Goal: Task Accomplishment & Management: Complete application form

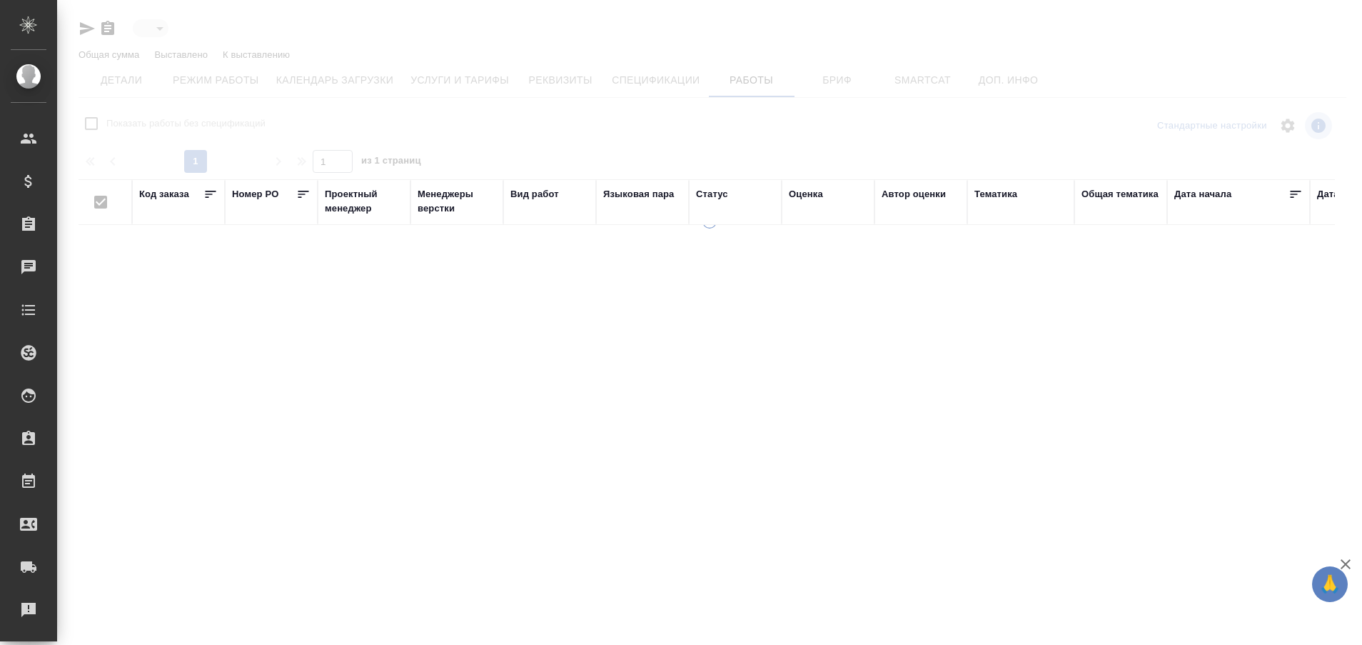
type input "active"
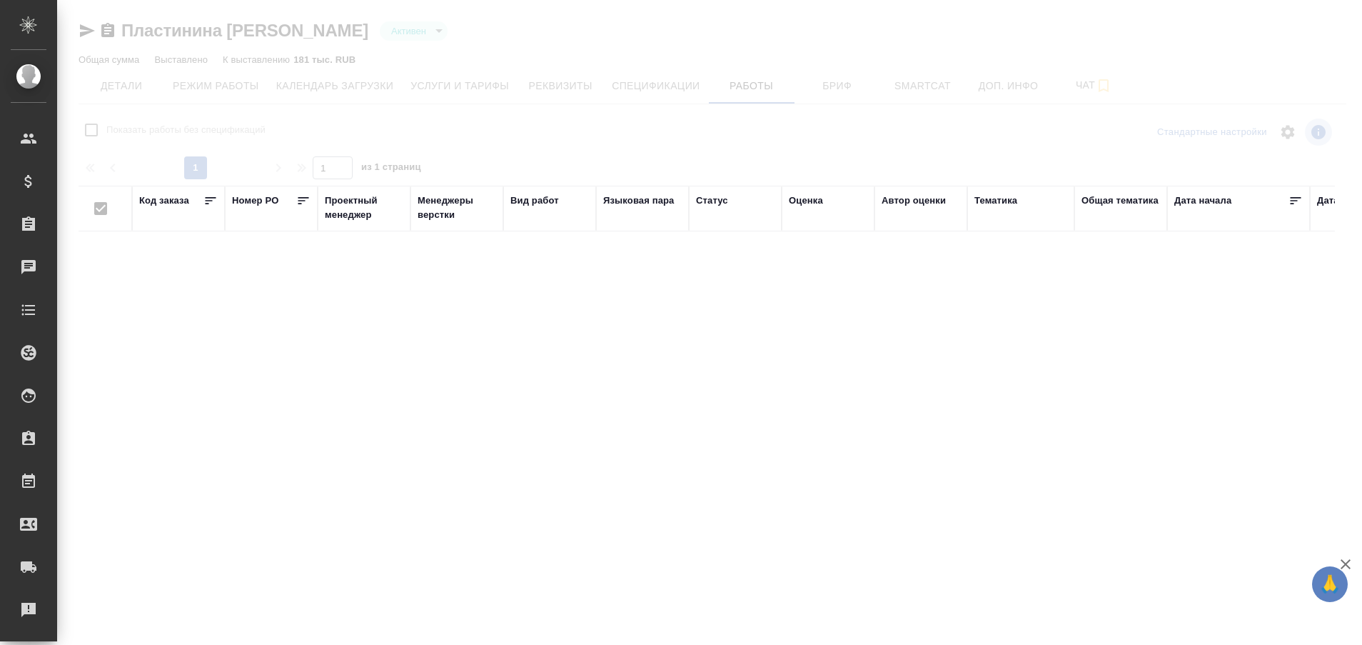
checkbox input "false"
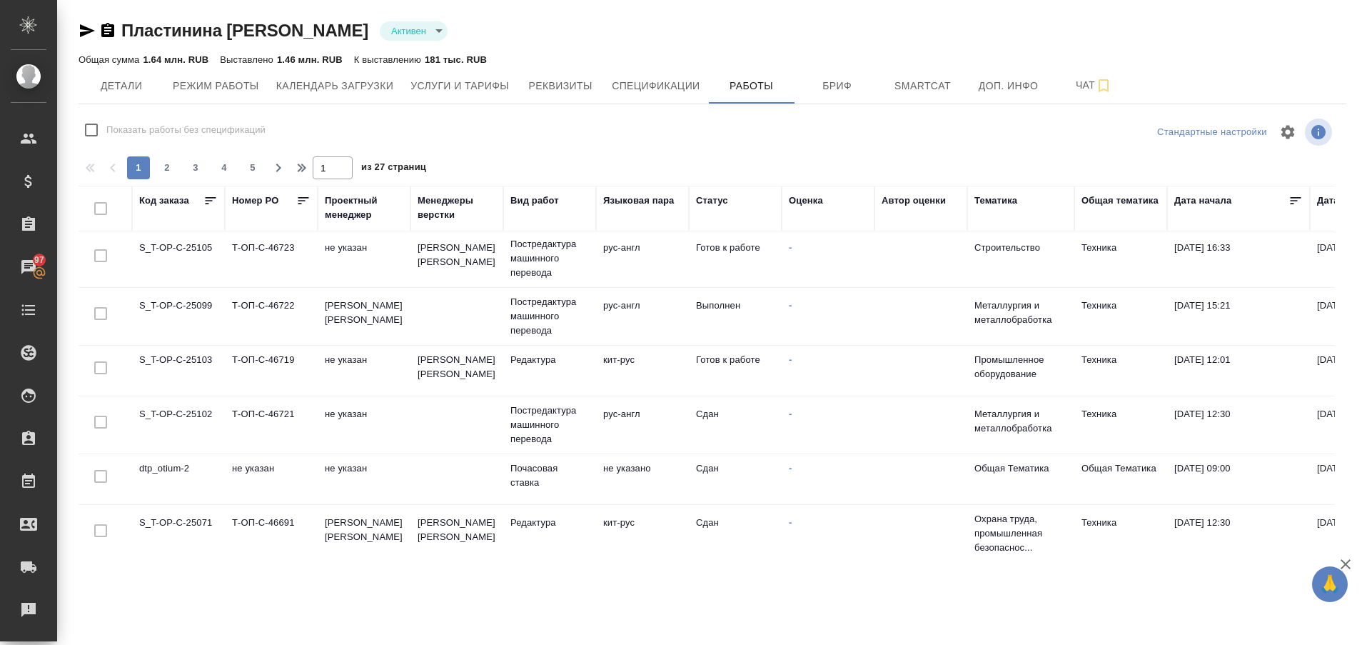
scroll to position [171, 0]
click at [191, 354] on td "S_T-OP-C-25103" at bounding box center [178, 368] width 93 height 50
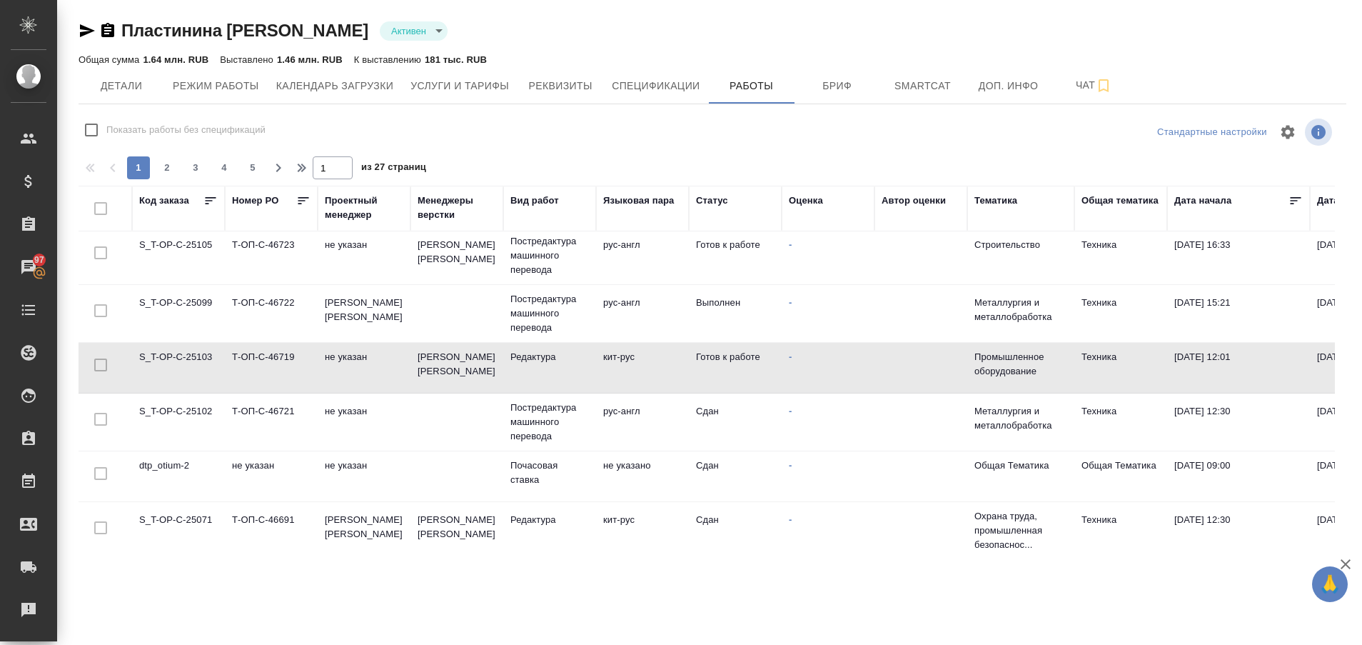
click at [191, 354] on td "S_T-OP-C-25103" at bounding box center [178, 368] width 93 height 50
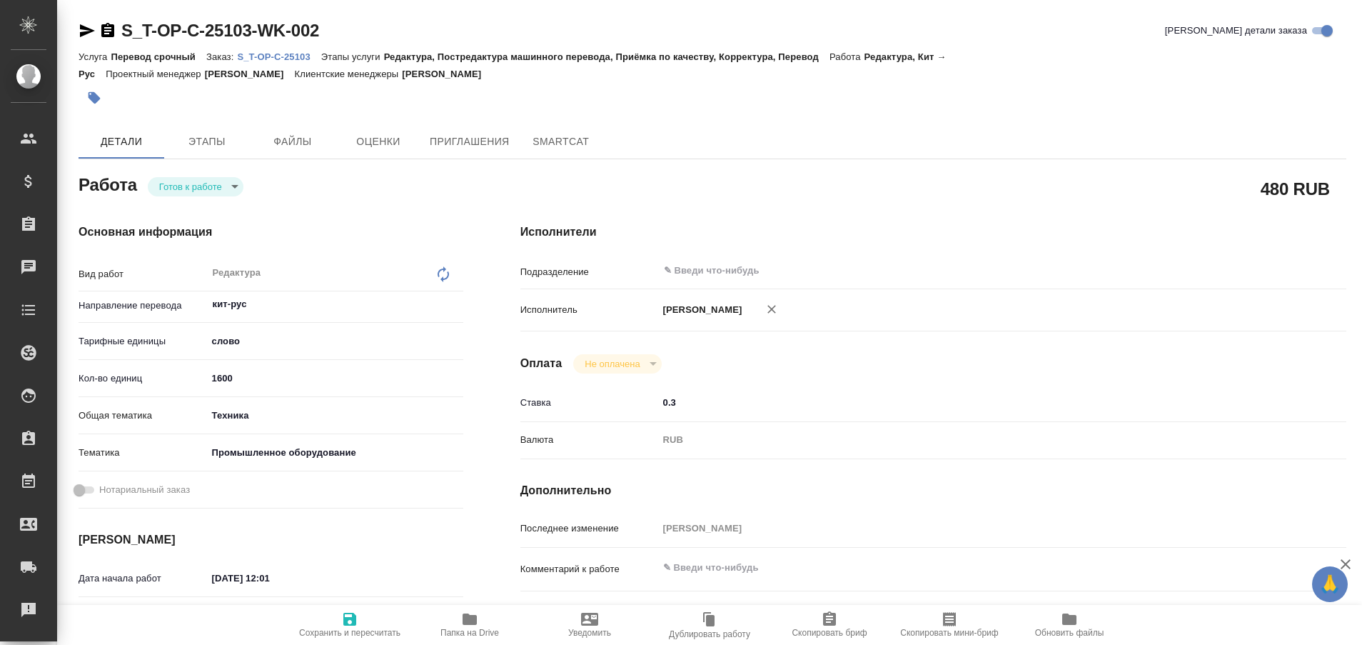
type textarea "x"
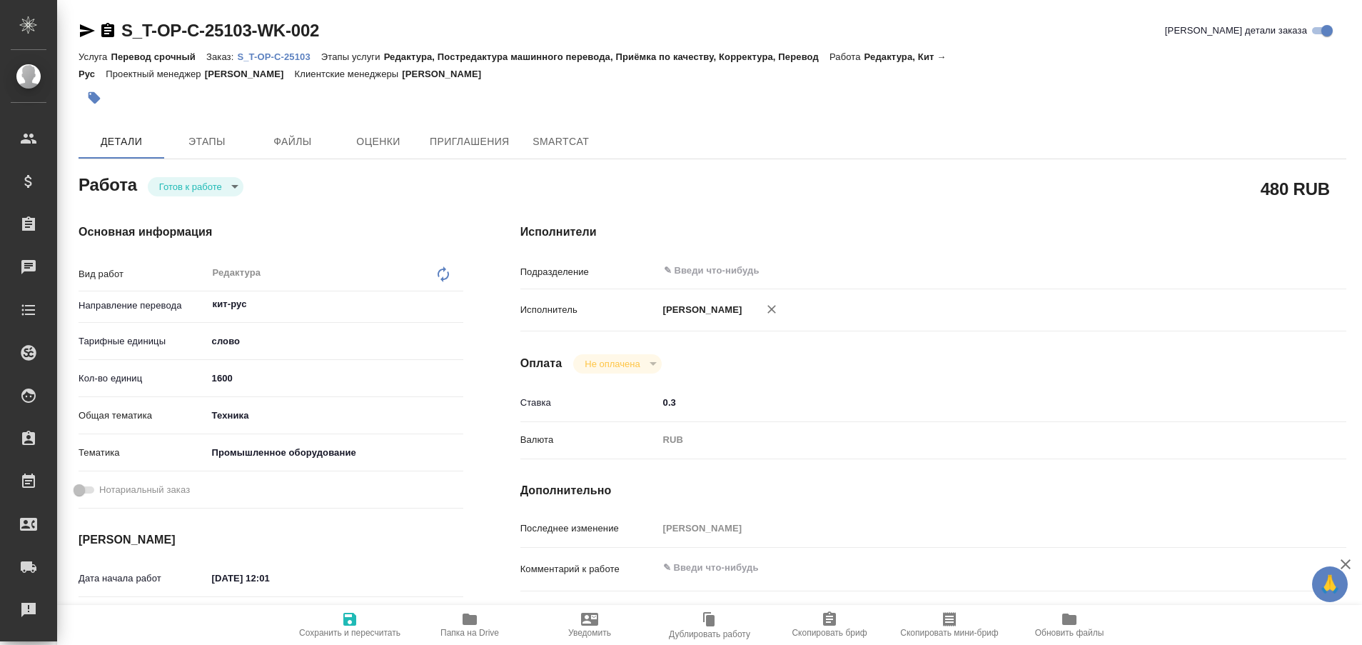
type textarea "x"
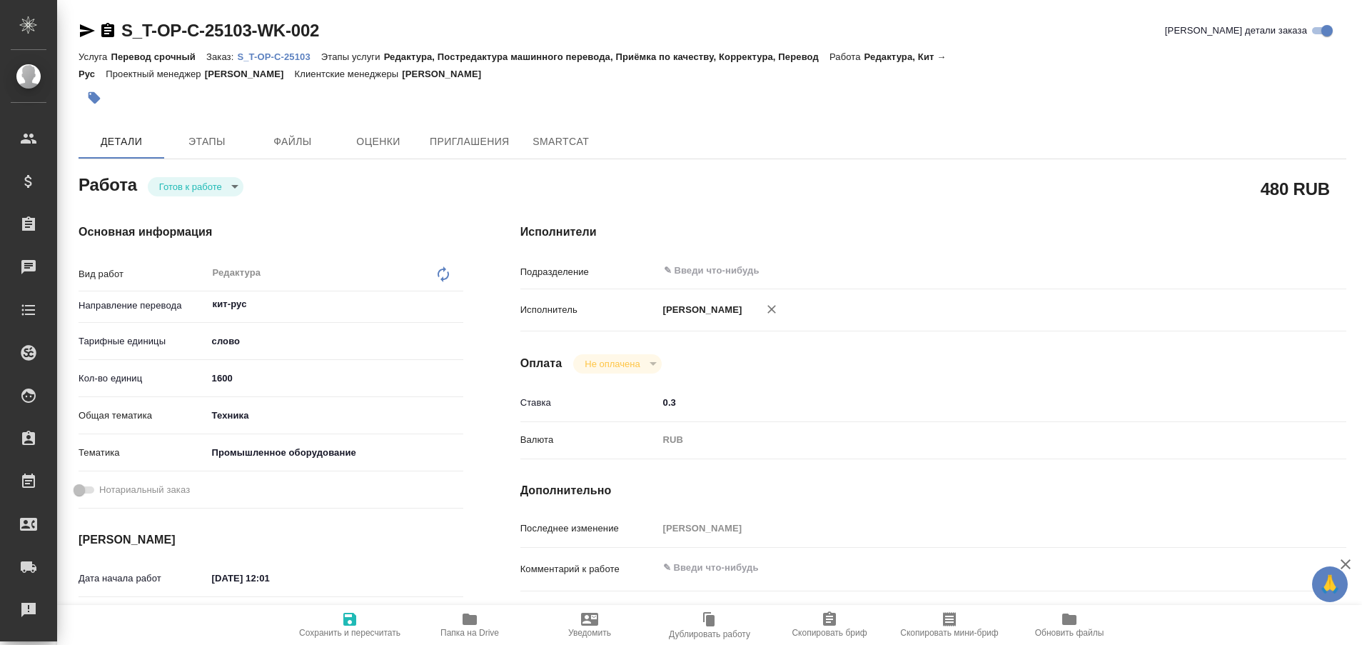
type textarea "x"
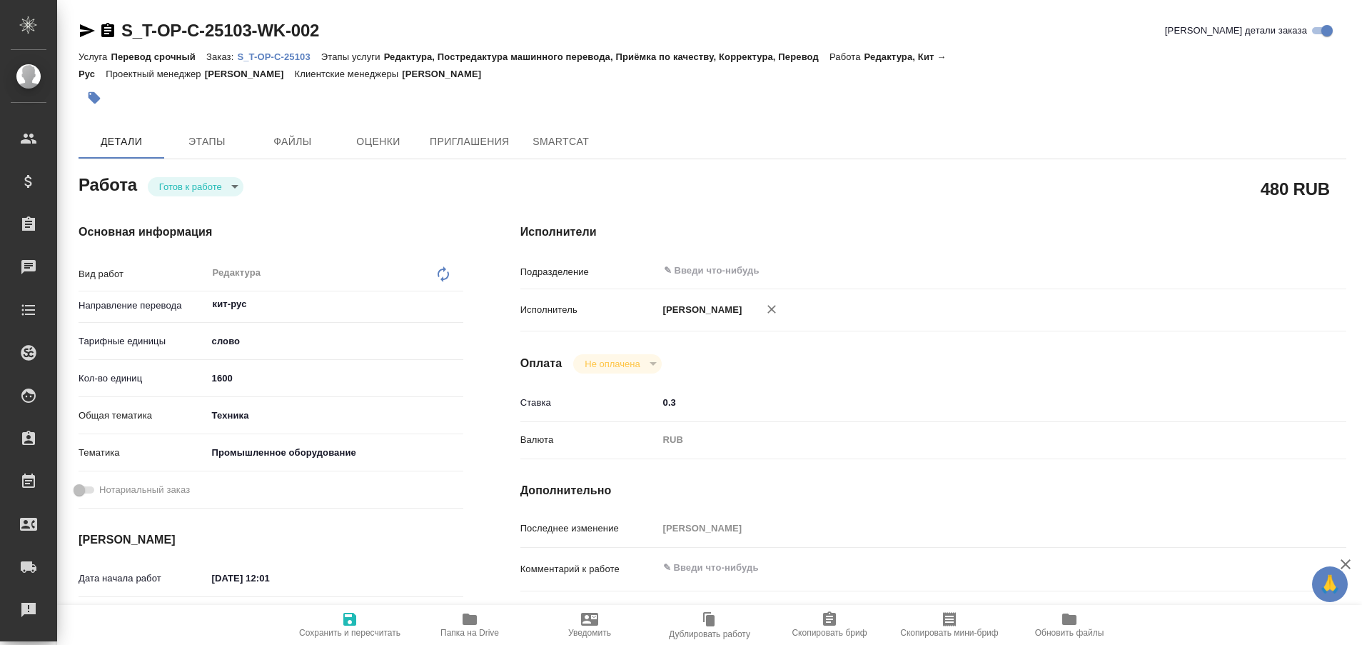
type textarea "x"
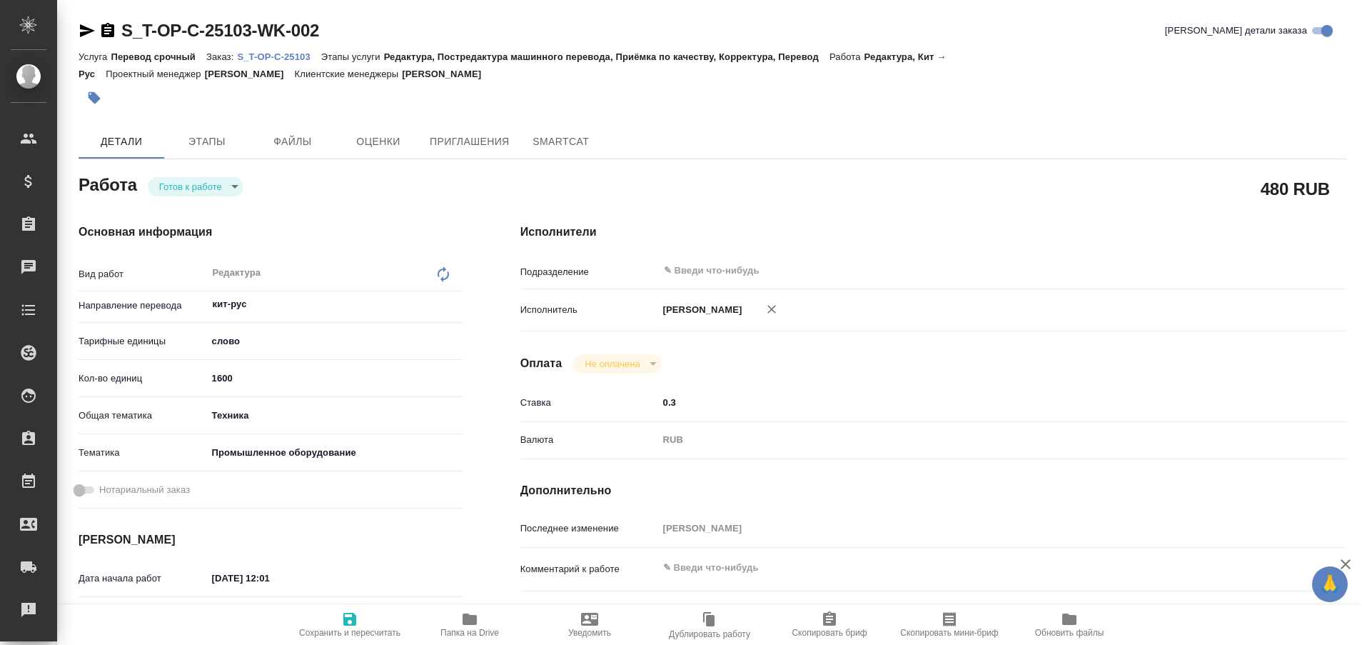
type textarea "x"
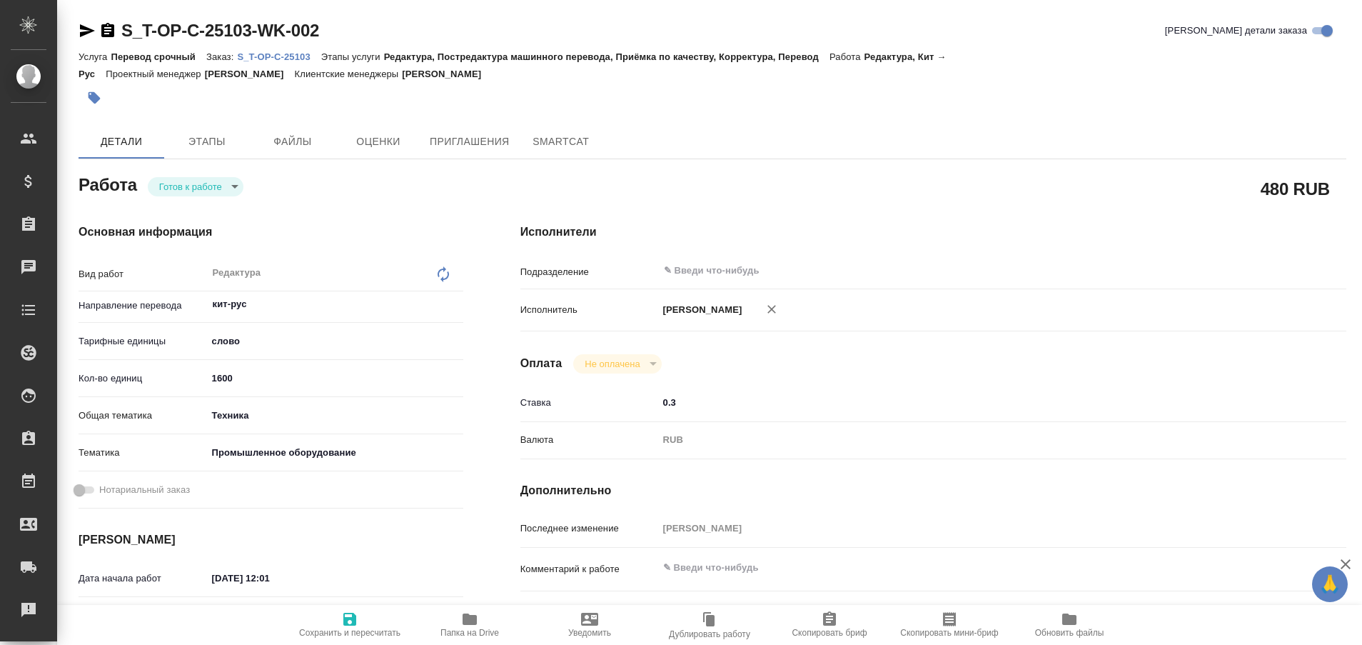
type textarea "x"
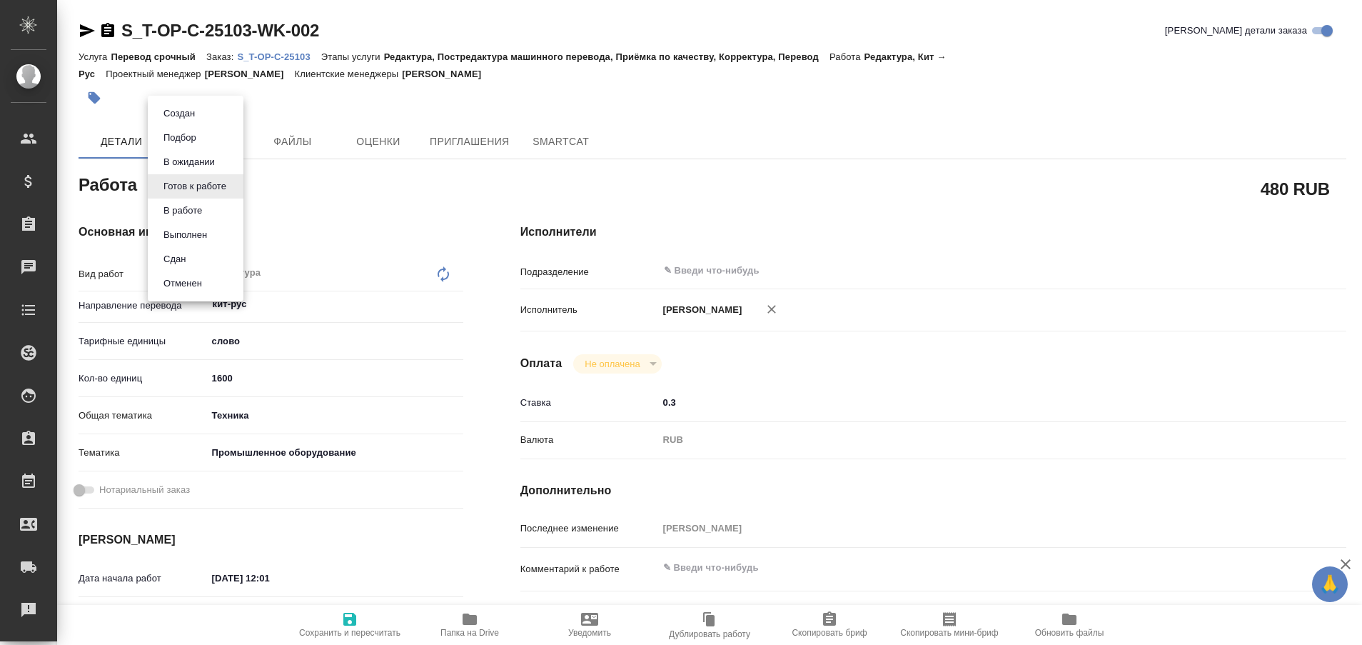
click at [227, 188] on body "🙏 .cls-1 fill:#fff; AWATERA Plastinina [PERSON_NAME] Спецификации Заказы Чаты T…" at bounding box center [681, 322] width 1362 height 645
type textarea "x"
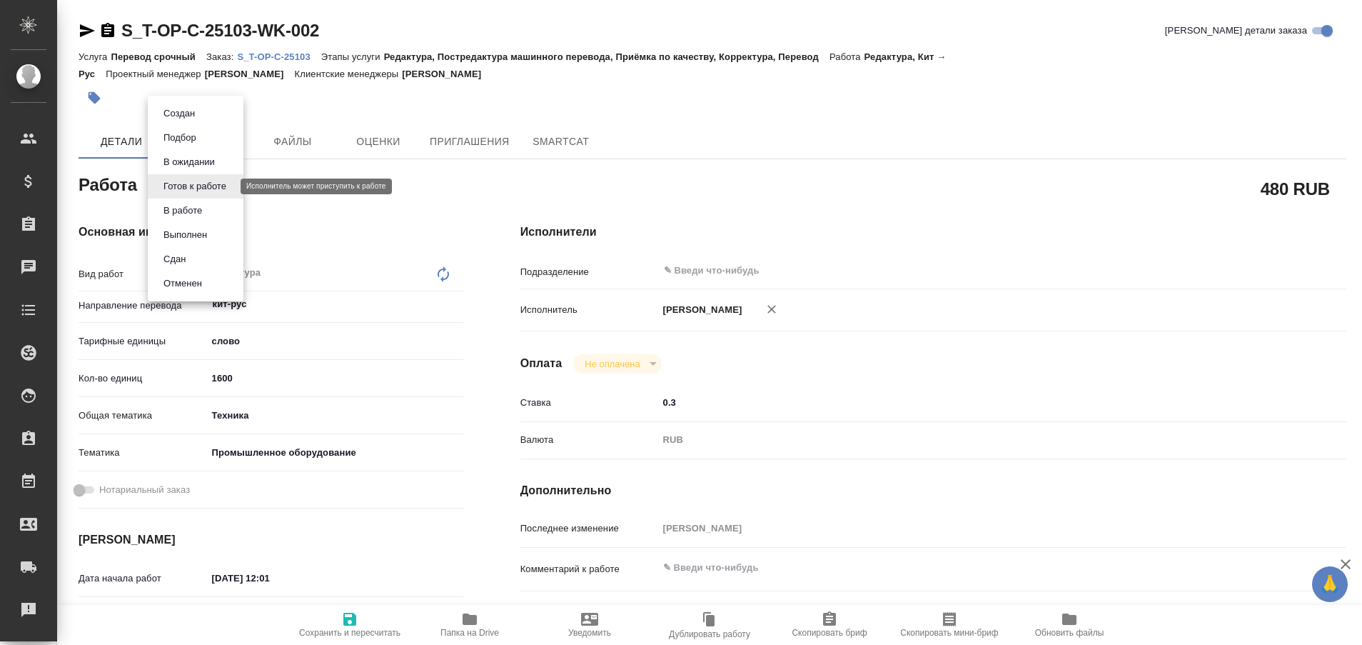
type textarea "x"
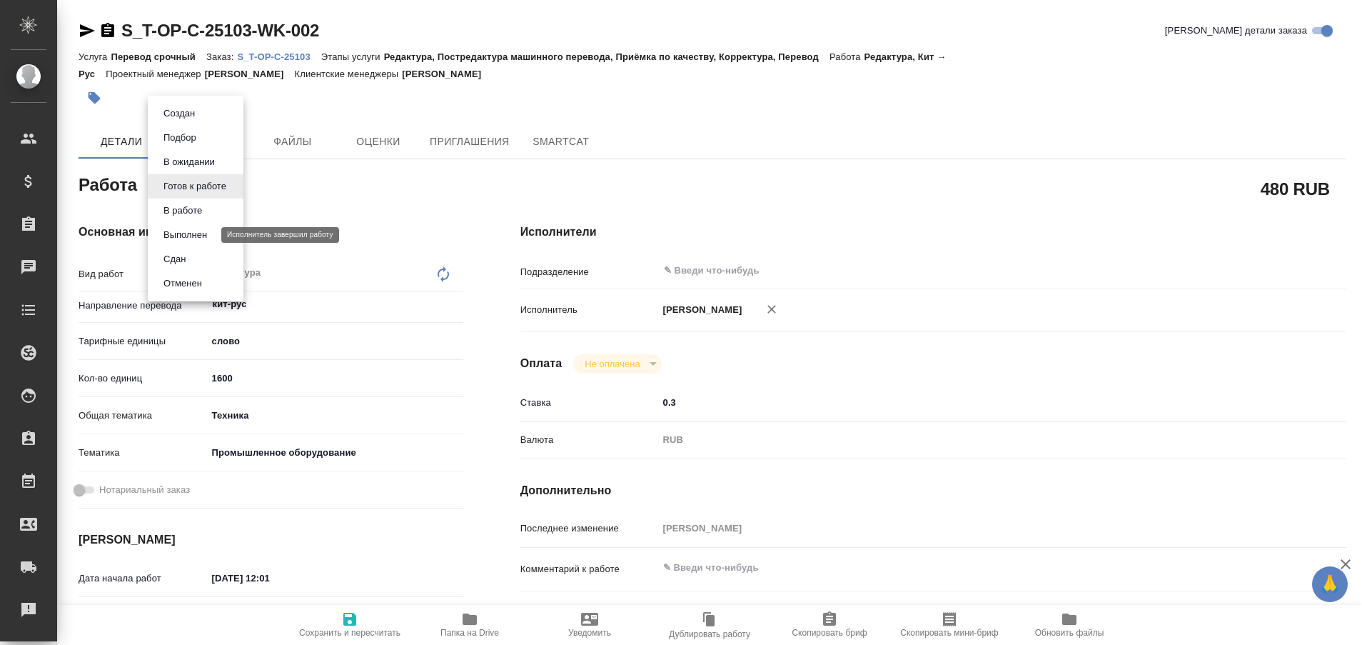
type textarea "x"
click at [198, 228] on button "Выполнен" at bounding box center [185, 235] width 52 height 16
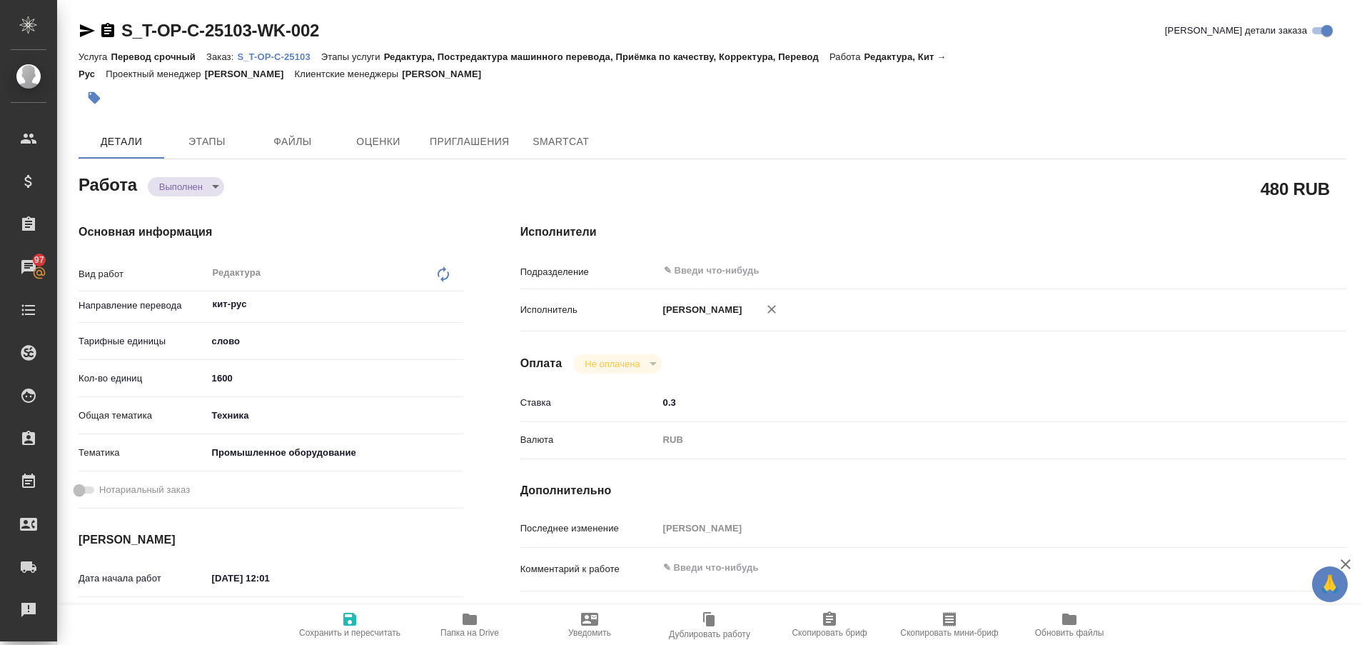
type textarea "x"
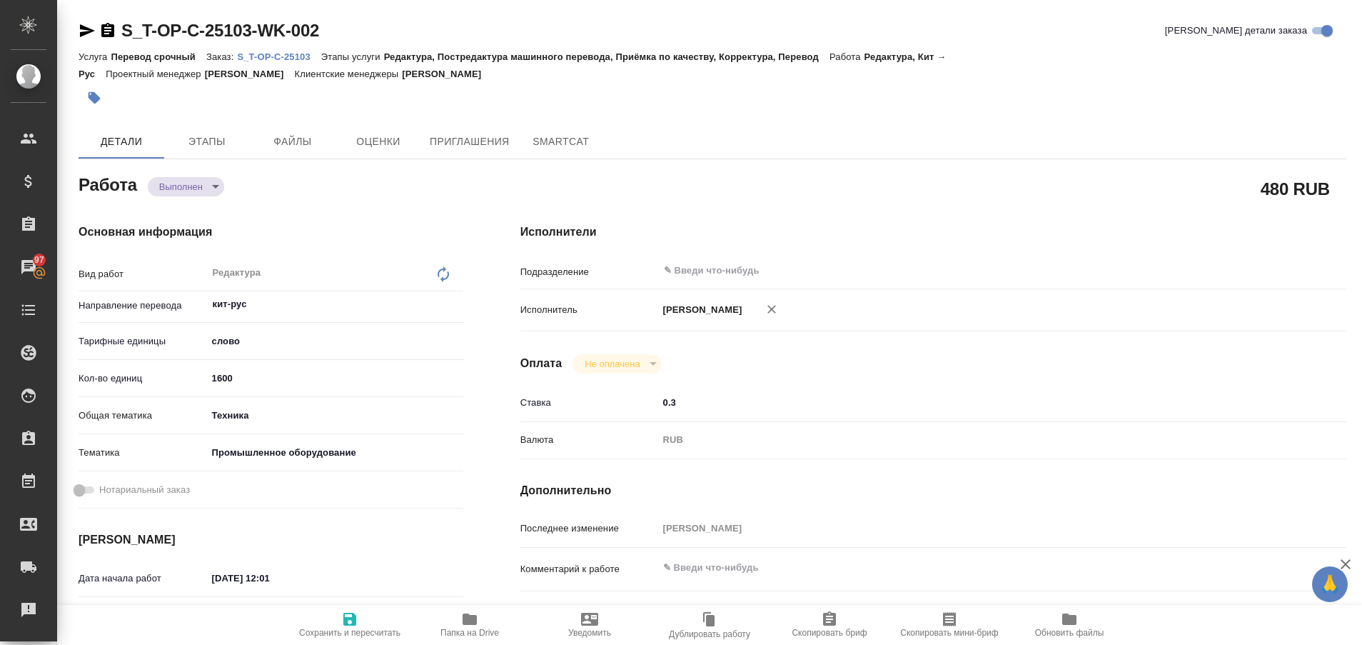
type textarea "x"
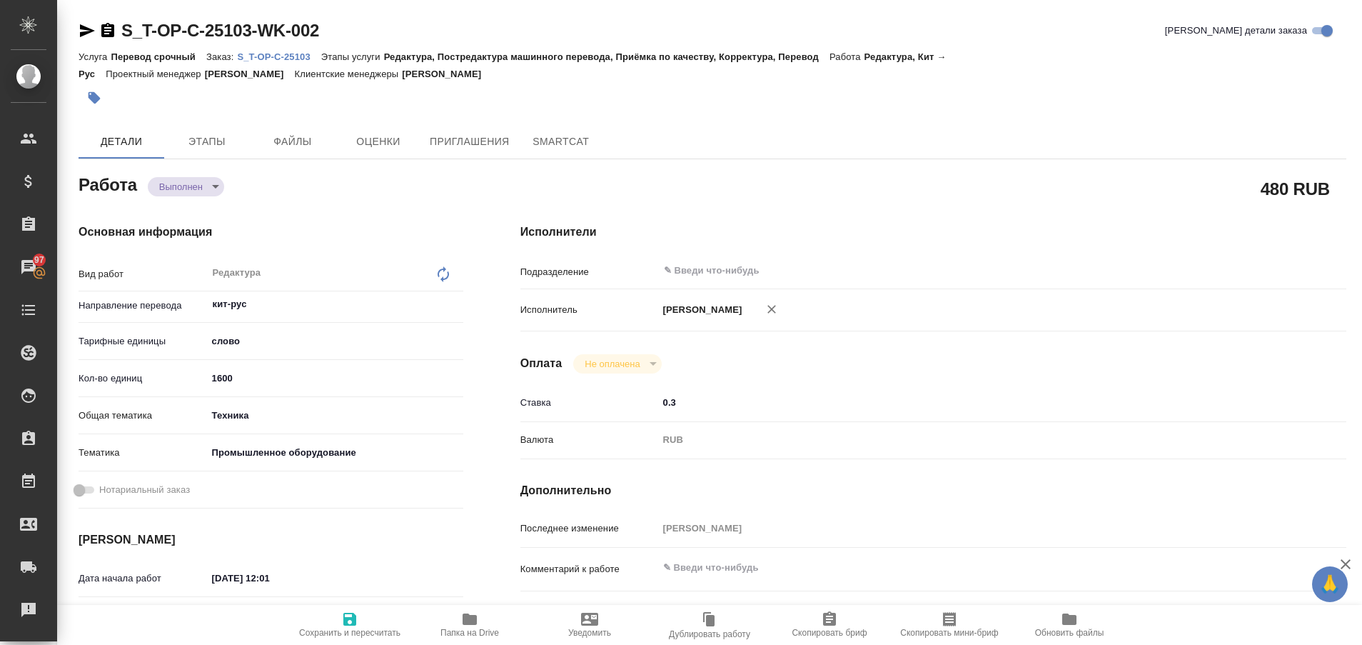
type textarea "x"
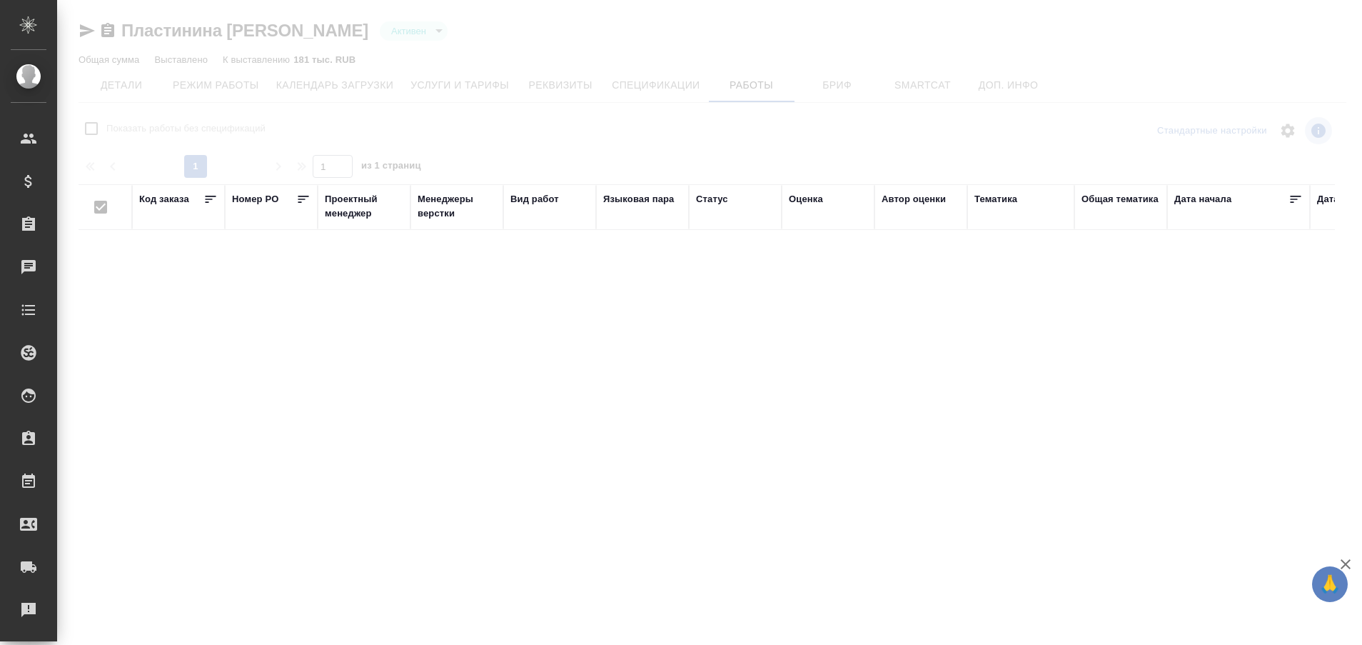
checkbox input "false"
